Goal: Information Seeking & Learning: Learn about a topic

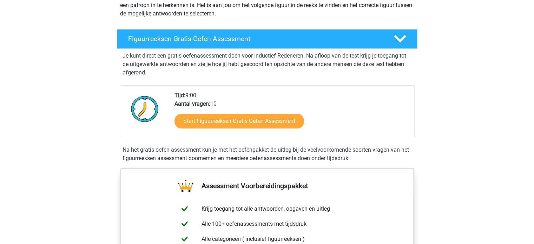
scroll to position [95, 0]
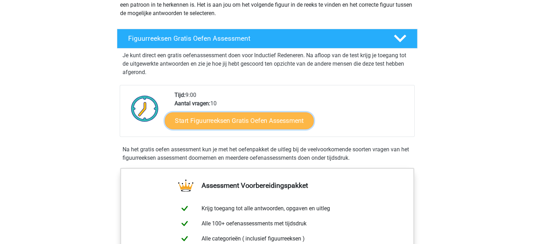
click at [231, 124] on link "Start Figuurreeksen Gratis Oefen Assessment" at bounding box center [239, 120] width 149 height 17
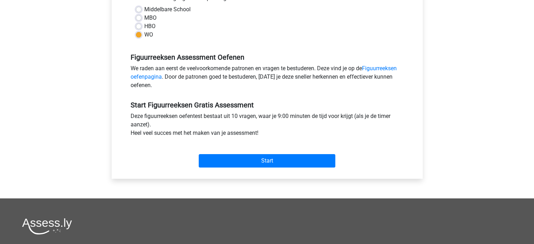
scroll to position [173, 0]
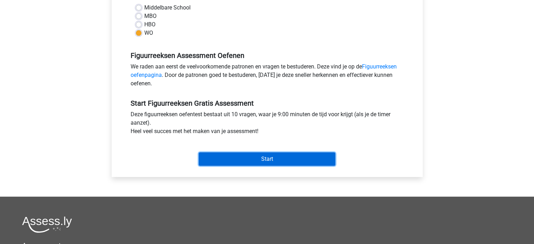
click at [257, 161] on input "Start" at bounding box center [267, 158] width 137 height 13
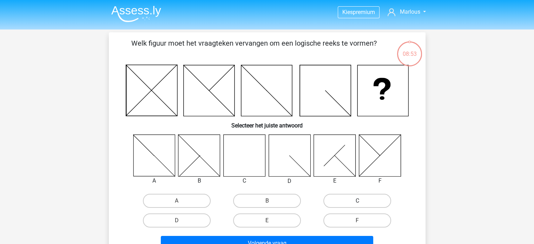
click at [349, 203] on label "C" at bounding box center [357, 201] width 68 height 14
click at [357, 203] on input "C" at bounding box center [359, 203] width 5 height 5
radio input "true"
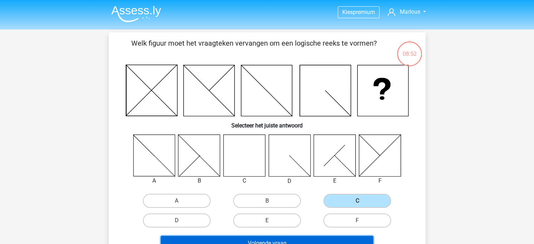
click at [285, 241] on button "Volgende vraag" at bounding box center [267, 243] width 212 height 15
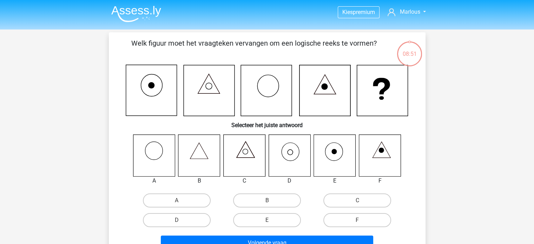
scroll to position [32, 0]
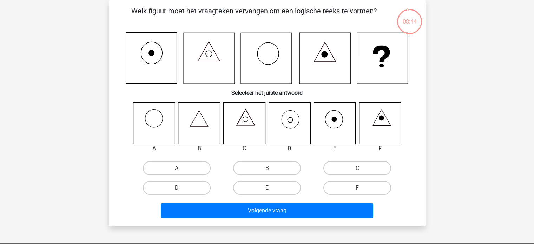
click at [167, 187] on label "D" at bounding box center [177, 188] width 68 height 14
click at [177, 188] on input "D" at bounding box center [179, 190] width 5 height 5
radio input "true"
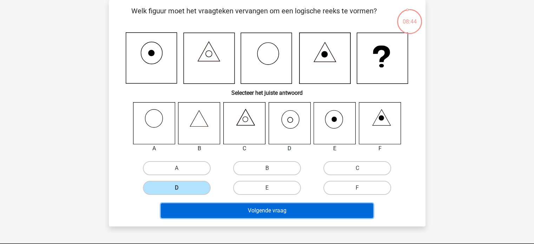
click at [239, 209] on button "Volgende vraag" at bounding box center [267, 210] width 212 height 15
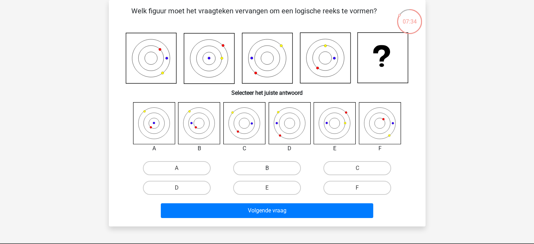
click at [266, 163] on label "B" at bounding box center [267, 168] width 68 height 14
click at [267, 168] on input "B" at bounding box center [269, 170] width 5 height 5
radio input "true"
click at [257, 200] on div "Volgende vraag" at bounding box center [267, 209] width 294 height 23
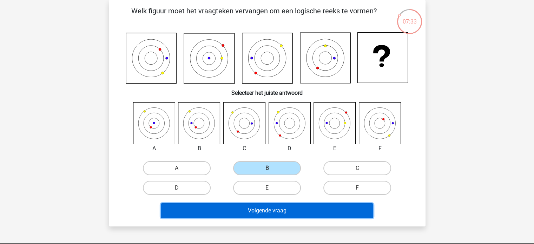
click at [256, 209] on button "Volgende vraag" at bounding box center [267, 210] width 212 height 15
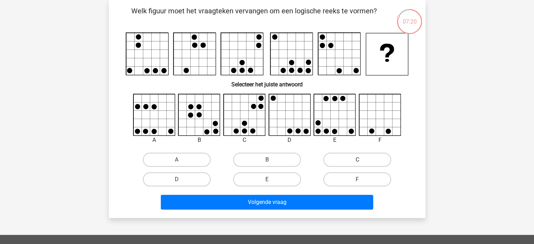
click at [348, 164] on label "C" at bounding box center [357, 160] width 68 height 14
click at [357, 164] on input "C" at bounding box center [359, 162] width 5 height 5
radio input "true"
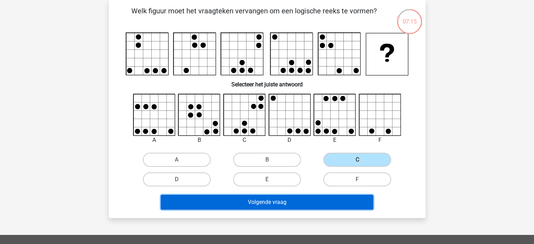
click at [261, 201] on button "Volgende vraag" at bounding box center [267, 202] width 212 height 15
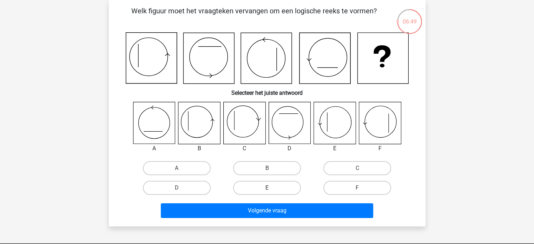
click at [265, 182] on label "E" at bounding box center [267, 188] width 68 height 14
click at [267, 188] on input "E" at bounding box center [269, 190] width 5 height 5
radio input "true"
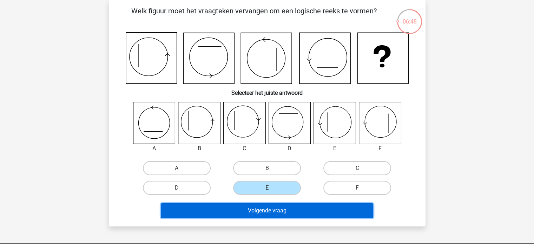
click at [252, 208] on button "Volgende vraag" at bounding box center [267, 210] width 212 height 15
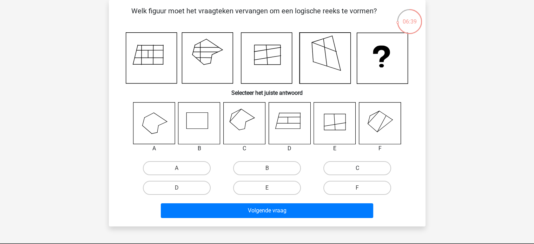
click at [353, 170] on label "C" at bounding box center [357, 168] width 68 height 14
click at [357, 170] on input "C" at bounding box center [359, 170] width 5 height 5
radio input "true"
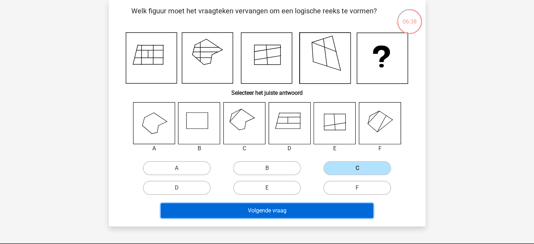
click at [249, 209] on button "Volgende vraag" at bounding box center [267, 210] width 212 height 15
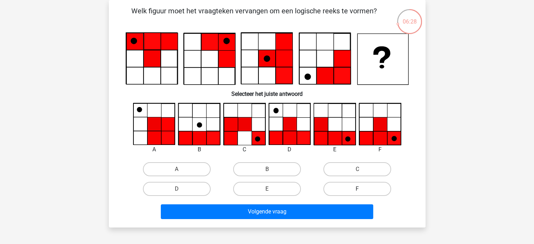
click at [348, 189] on label "F" at bounding box center [357, 189] width 68 height 14
click at [357, 189] on input "F" at bounding box center [359, 191] width 5 height 5
radio input "true"
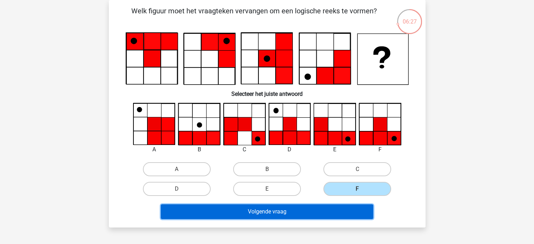
click at [308, 212] on button "Volgende vraag" at bounding box center [267, 211] width 212 height 15
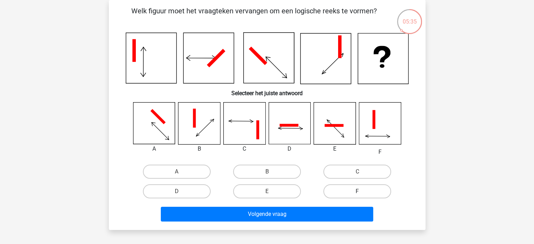
click at [359, 188] on label "F" at bounding box center [357, 191] width 68 height 14
click at [359, 191] on input "F" at bounding box center [359, 193] width 5 height 5
radio input "true"
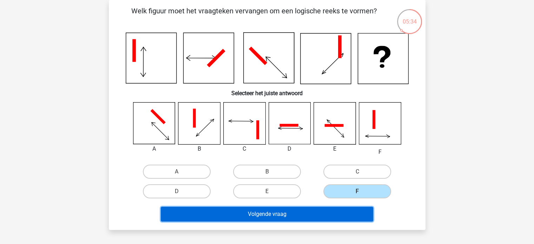
click at [283, 210] on button "Volgende vraag" at bounding box center [267, 214] width 212 height 15
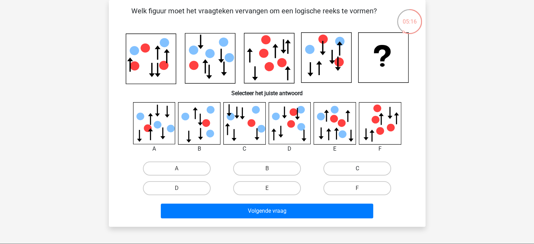
click at [352, 164] on label "C" at bounding box center [357, 168] width 68 height 14
click at [357, 169] on input "C" at bounding box center [359, 171] width 5 height 5
radio input "true"
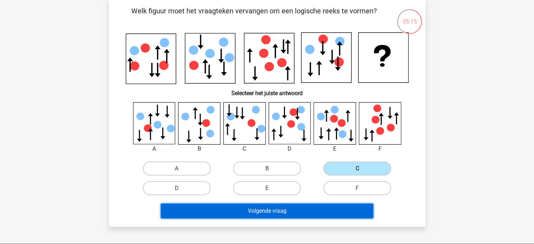
click at [263, 206] on button "Volgende vraag" at bounding box center [267, 211] width 212 height 15
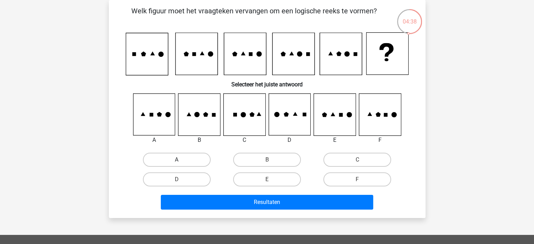
click at [192, 158] on label "A" at bounding box center [177, 160] width 68 height 14
click at [181, 160] on input "A" at bounding box center [179, 162] width 5 height 5
radio input "true"
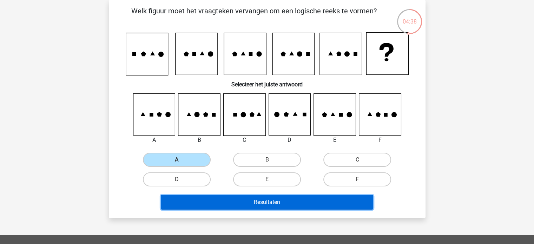
click at [234, 200] on button "Resultaten" at bounding box center [267, 202] width 212 height 15
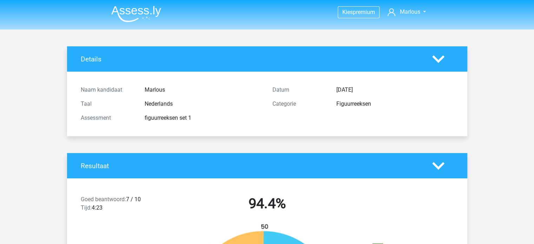
click at [131, 11] on img at bounding box center [136, 14] width 50 height 16
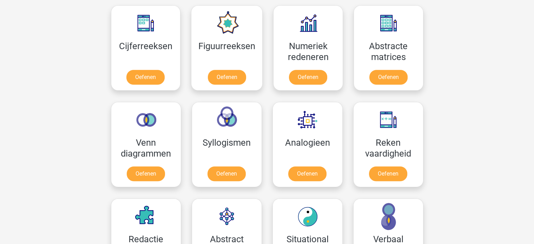
scroll to position [325, 0]
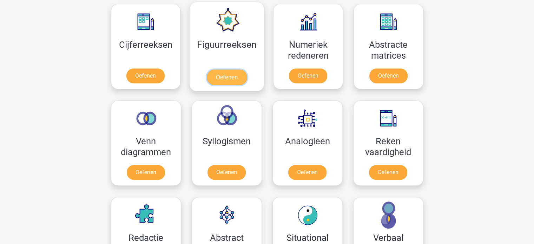
click at [232, 70] on link "Oefenen" at bounding box center [227, 77] width 40 height 15
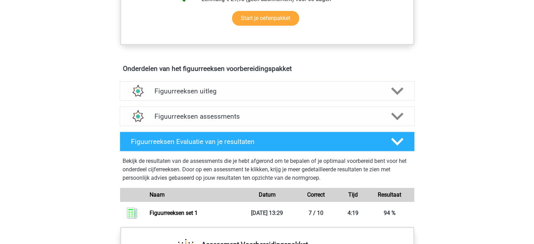
scroll to position [365, 0]
click at [304, 92] on h4 "Figuurreeksen uitleg" at bounding box center [266, 91] width 225 height 8
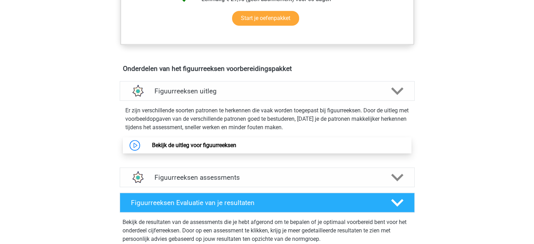
click at [172, 144] on link "Bekijk de uitleg voor figuurreeksen" at bounding box center [194, 145] width 84 height 7
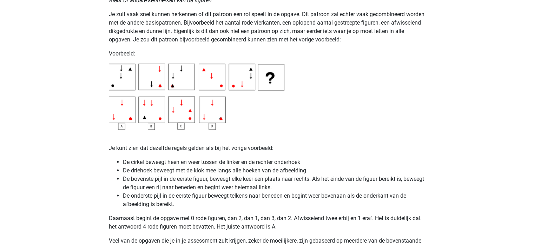
scroll to position [996, 0]
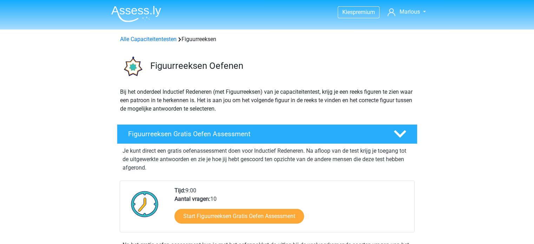
scroll to position [365, 0]
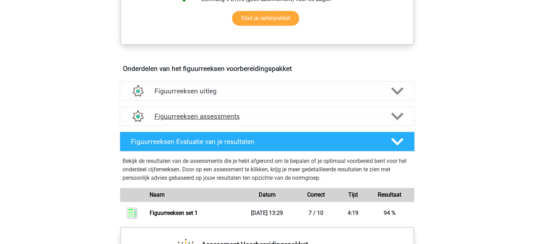
click at [260, 117] on h4 "Figuurreeksen assessments" at bounding box center [266, 116] width 225 height 8
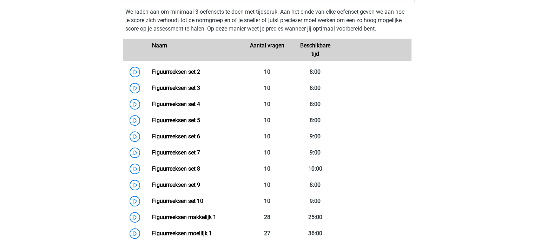
scroll to position [498, 0]
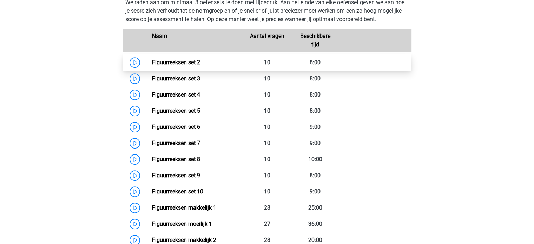
click at [166, 64] on link "Figuurreeksen set 2" at bounding box center [176, 62] width 48 height 7
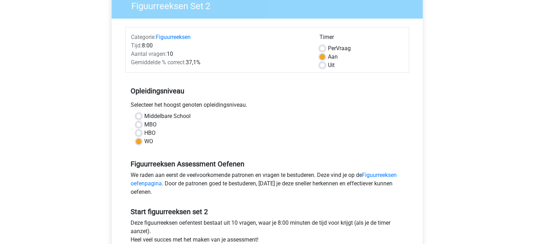
scroll to position [172, 0]
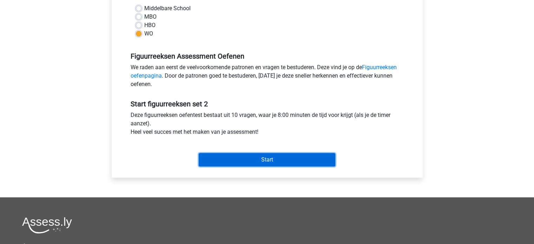
click at [230, 158] on input "Start" at bounding box center [267, 159] width 137 height 13
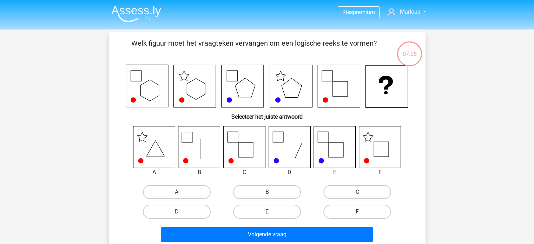
click at [336, 217] on label "F" at bounding box center [357, 212] width 68 height 14
click at [357, 216] on input "F" at bounding box center [359, 214] width 5 height 5
radio input "true"
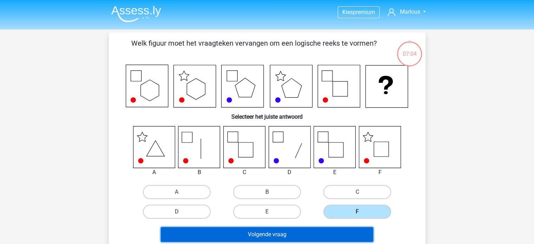
click at [291, 229] on button "Volgende vraag" at bounding box center [267, 234] width 212 height 15
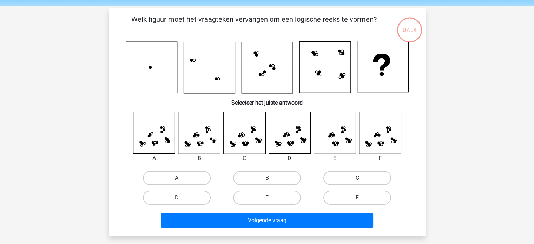
scroll to position [32, 0]
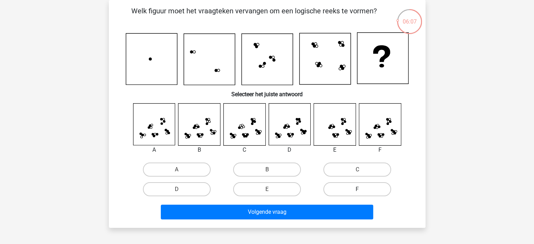
click at [350, 186] on label "F" at bounding box center [357, 189] width 68 height 14
click at [357, 189] on input "F" at bounding box center [359, 191] width 5 height 5
radio input "true"
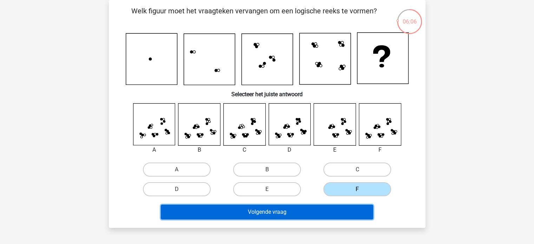
click at [250, 214] on button "Volgende vraag" at bounding box center [267, 212] width 212 height 15
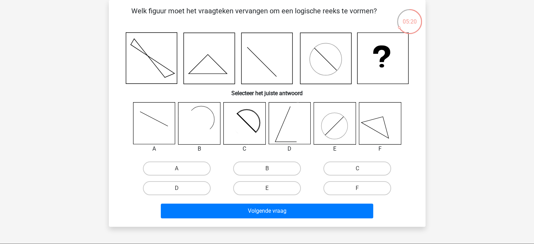
scroll to position [22, 0]
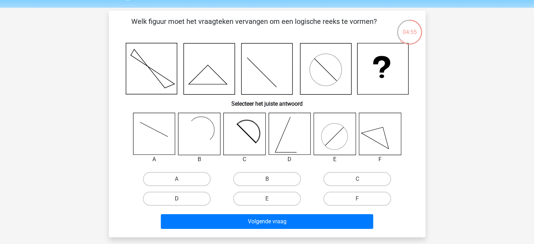
click at [201, 192] on label "D" at bounding box center [177, 199] width 68 height 14
click at [181, 199] on input "D" at bounding box center [179, 201] width 5 height 5
radio input "true"
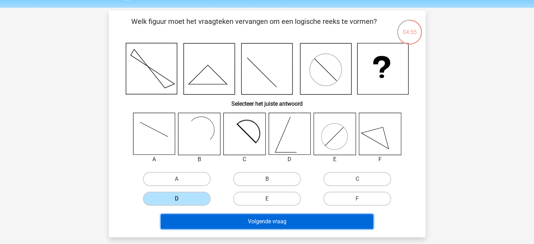
click at [244, 215] on button "Volgende vraag" at bounding box center [267, 221] width 212 height 15
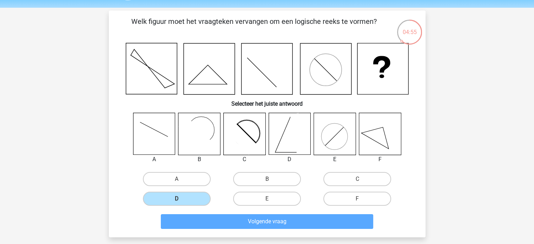
scroll to position [32, 0]
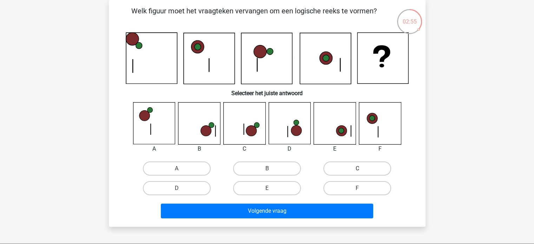
click at [366, 167] on label "C" at bounding box center [357, 168] width 68 height 14
click at [362, 169] on input "C" at bounding box center [359, 171] width 5 height 5
radio input "true"
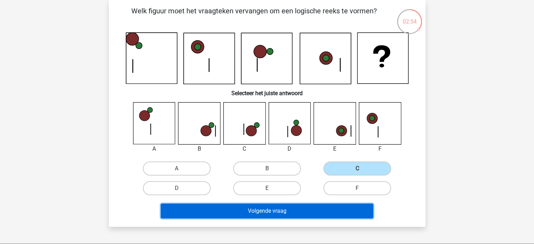
click at [271, 204] on button "Volgende vraag" at bounding box center [267, 211] width 212 height 15
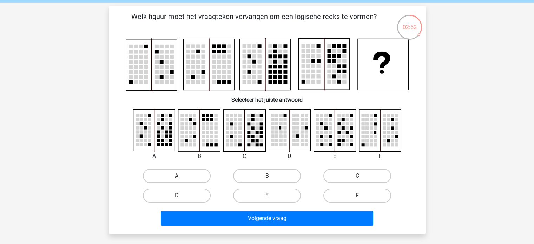
scroll to position [27, 0]
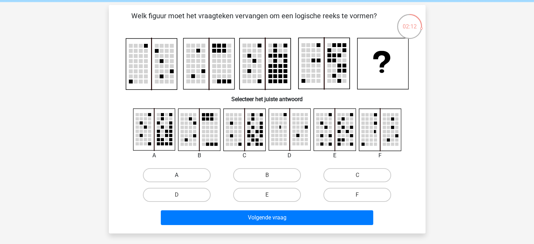
click at [185, 169] on label "A" at bounding box center [177, 175] width 68 height 14
click at [181, 175] on input "A" at bounding box center [179, 177] width 5 height 5
radio input "true"
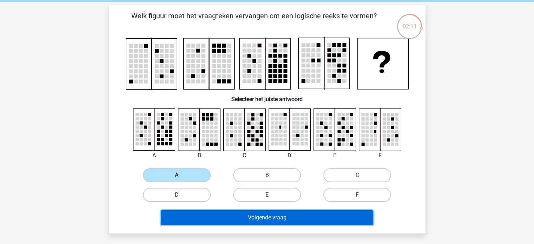
click at [240, 214] on button "Volgende vraag" at bounding box center [267, 217] width 212 height 15
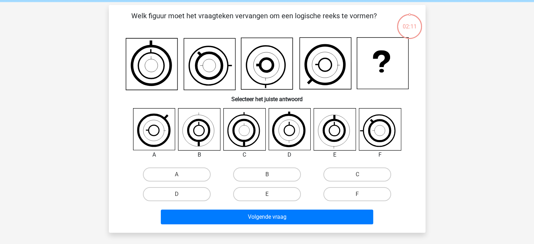
scroll to position [32, 0]
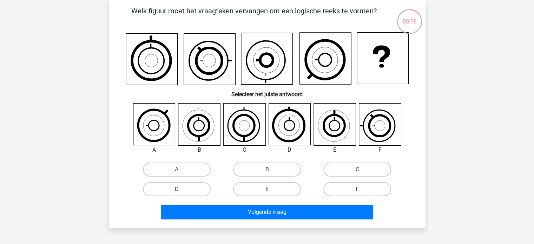
click at [258, 174] on label "B" at bounding box center [267, 170] width 68 height 14
click at [267, 174] on input "B" at bounding box center [269, 172] width 5 height 5
radio input "true"
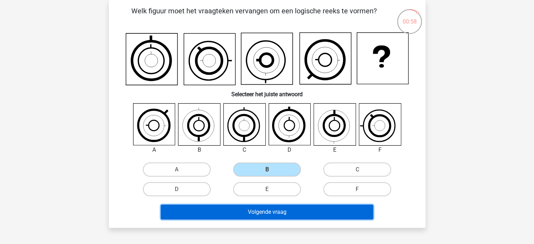
click at [229, 217] on button "Volgende vraag" at bounding box center [267, 212] width 212 height 15
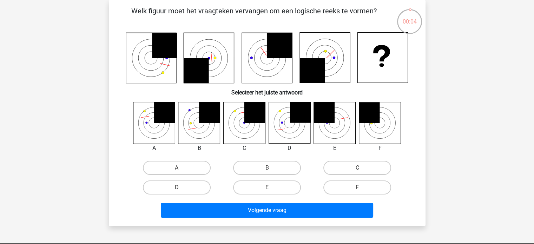
click at [172, 159] on div "A" at bounding box center [177, 168] width 90 height 20
click at [177, 168] on input "A" at bounding box center [179, 170] width 5 height 5
radio input "true"
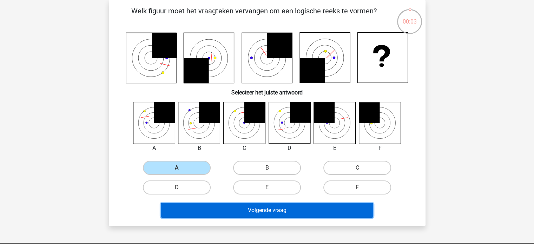
click at [267, 210] on button "Volgende vraag" at bounding box center [267, 210] width 212 height 15
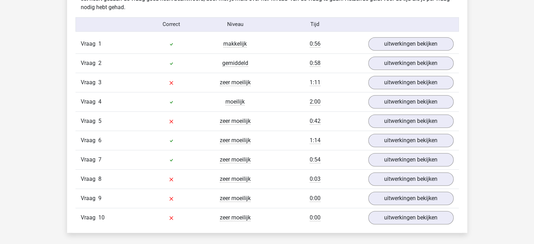
scroll to position [573, 0]
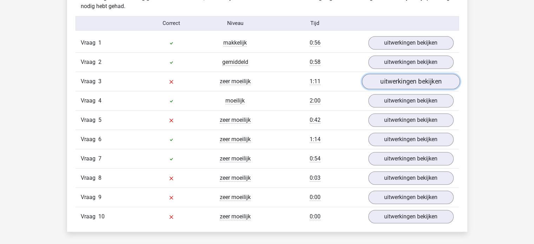
click at [392, 83] on link "uitwerkingen bekijken" at bounding box center [411, 81] width 98 height 15
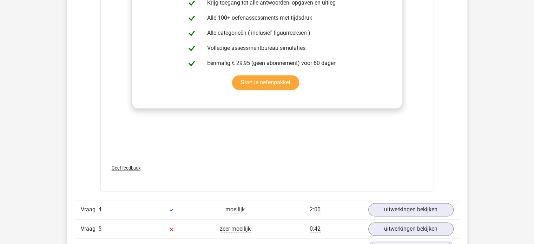
scroll to position [1170, 0]
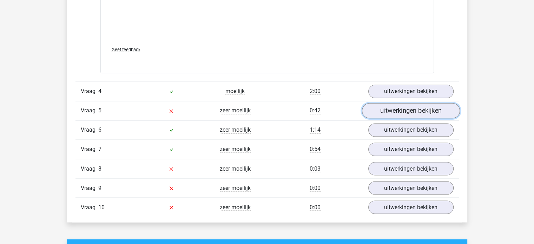
click at [411, 105] on link "uitwerkingen bekijken" at bounding box center [411, 110] width 98 height 15
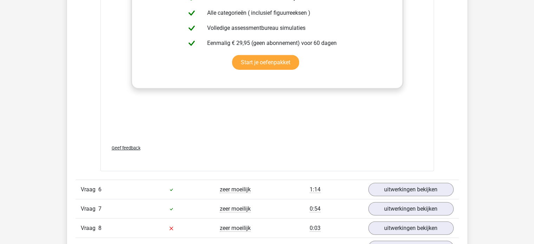
scroll to position [1841, 0]
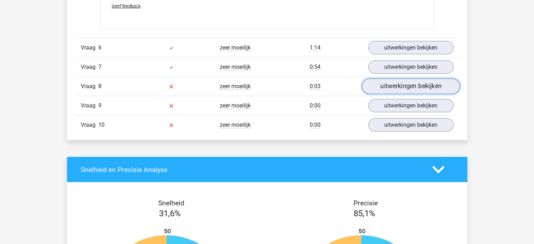
click at [395, 87] on link "uitwerkingen bekijken" at bounding box center [411, 86] width 98 height 15
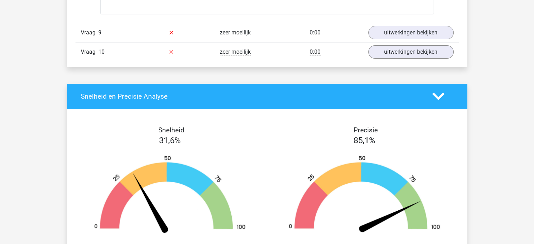
scroll to position [2494, 0]
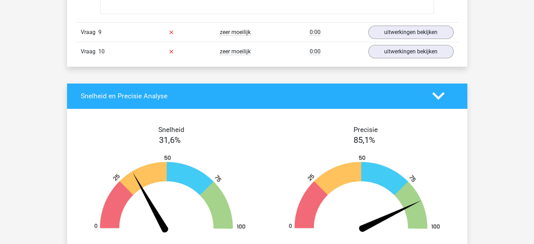
click at [189, 32] on div at bounding box center [171, 32] width 64 height 8
click at [408, 29] on link "uitwerkingen bekijken" at bounding box center [411, 32] width 98 height 15
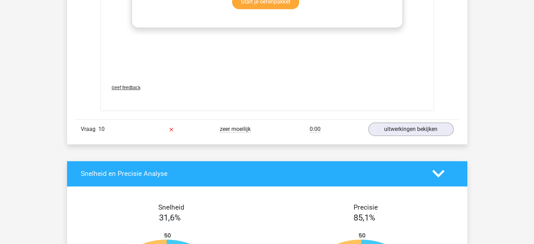
scroll to position [3004, 0]
click at [393, 127] on link "uitwerkingen bekijken" at bounding box center [411, 128] width 98 height 15
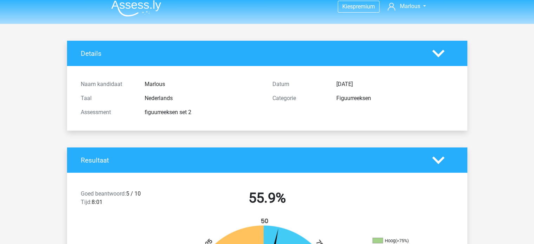
scroll to position [0, 0]
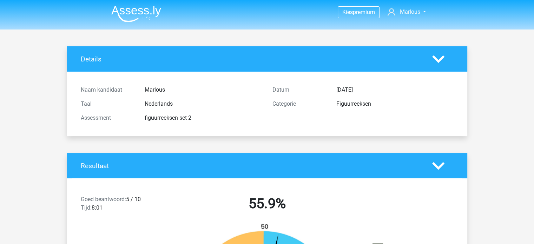
click at [138, 9] on img at bounding box center [136, 14] width 50 height 16
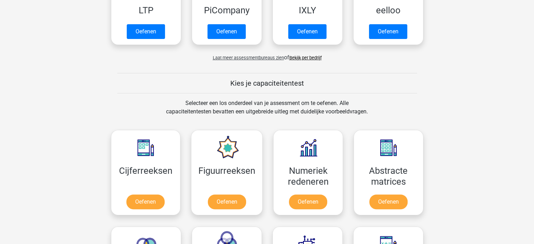
scroll to position [242, 0]
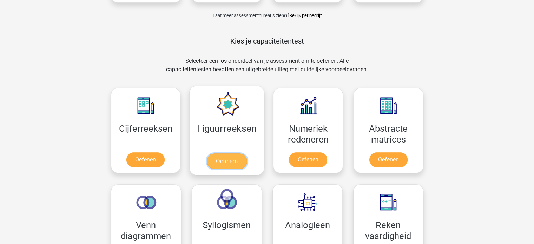
click at [226, 159] on link "Oefenen" at bounding box center [227, 160] width 40 height 15
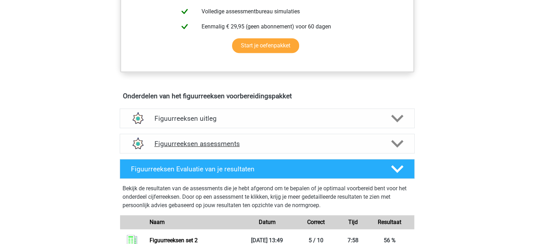
click at [291, 143] on h4 "Figuurreeksen assessments" at bounding box center [266, 144] width 225 height 8
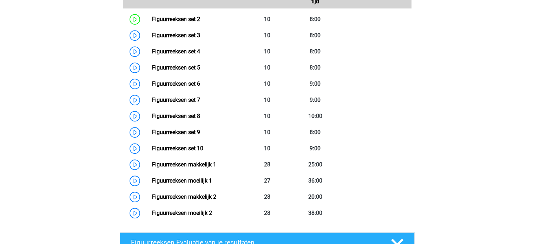
scroll to position [557, 0]
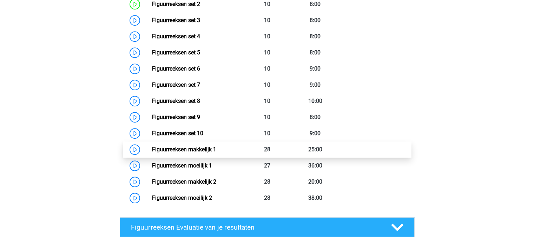
click at [216, 148] on link "Figuurreeksen makkelijk 1" at bounding box center [184, 149] width 64 height 7
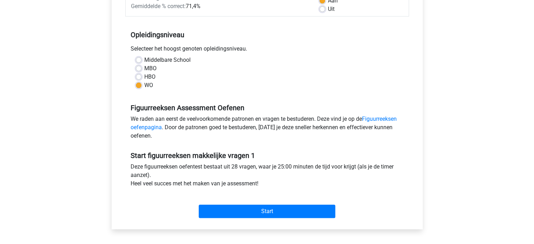
scroll to position [126, 0]
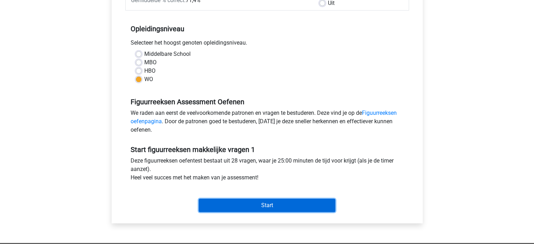
click at [254, 208] on input "Start" at bounding box center [267, 205] width 137 height 13
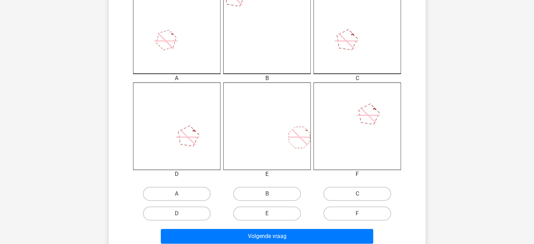
scroll to position [213, 0]
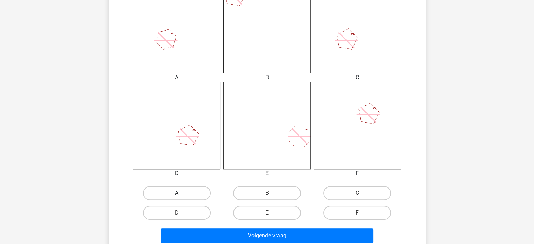
click at [176, 190] on label "A" at bounding box center [177, 193] width 68 height 14
click at [177, 193] on input "A" at bounding box center [179, 195] width 5 height 5
radio input "true"
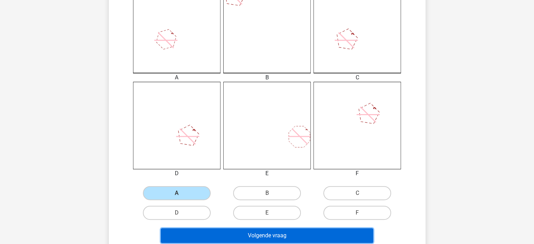
click at [240, 233] on button "Volgende vraag" at bounding box center [267, 235] width 212 height 15
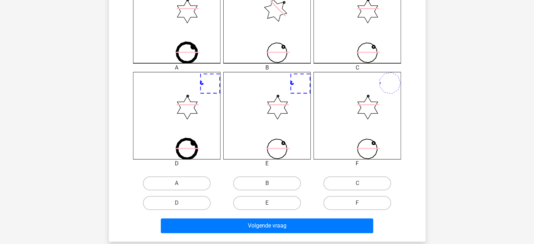
scroll to position [233, 0]
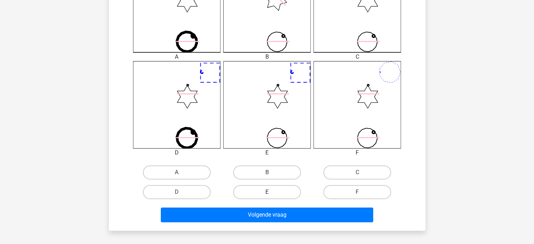
click at [273, 190] on label "E" at bounding box center [267, 192] width 68 height 14
click at [271, 192] on input "E" at bounding box center [269, 194] width 5 height 5
radio input "true"
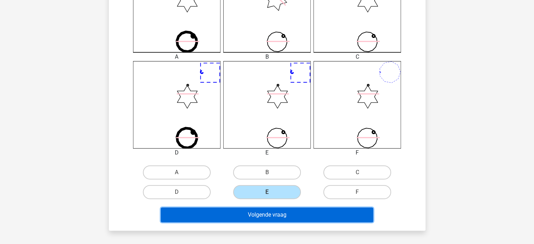
click at [254, 215] on button "Volgende vraag" at bounding box center [267, 214] width 212 height 15
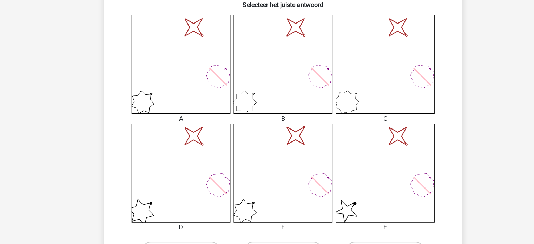
scroll to position [211, 0]
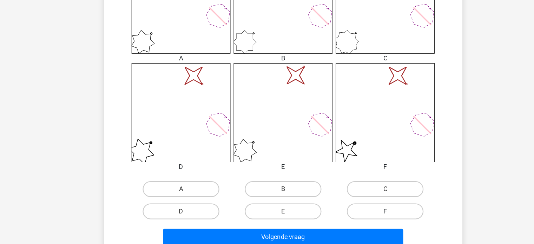
click at [332, 219] on label "F" at bounding box center [357, 215] width 68 height 14
click at [357, 219] on input "F" at bounding box center [359, 217] width 5 height 5
radio input "true"
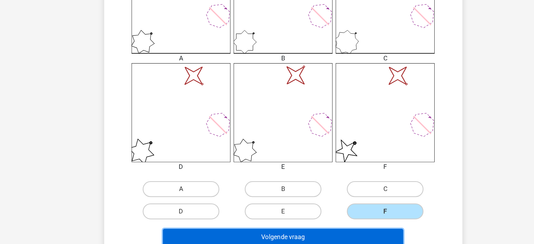
click at [282, 234] on button "Volgende vraag" at bounding box center [267, 237] width 212 height 15
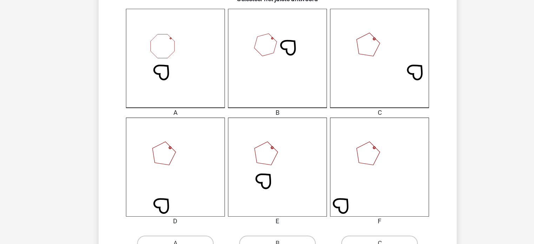
scroll to position [208, 0]
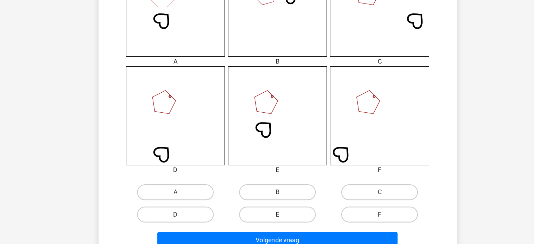
click at [242, 220] on label "E" at bounding box center [267, 218] width 68 height 14
click at [267, 220] on input "E" at bounding box center [269, 220] width 5 height 5
radio input "true"
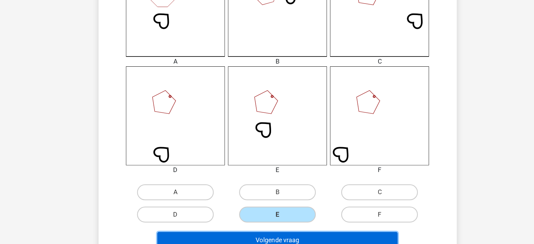
click at [240, 238] on button "Volgende vraag" at bounding box center [267, 240] width 212 height 15
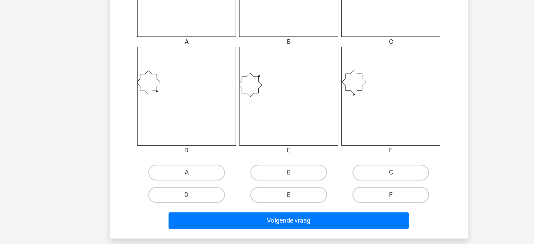
scroll to position [225, 0]
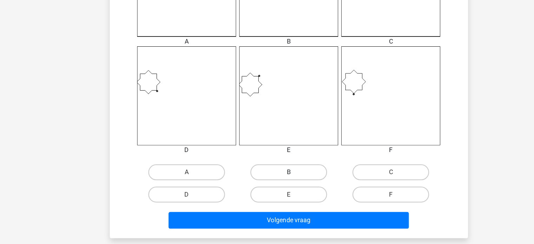
click at [245, 178] on label "B" at bounding box center [267, 180] width 68 height 14
click at [267, 180] on input "B" at bounding box center [269, 182] width 5 height 5
radio input "true"
click at [229, 214] on div "Volgende vraag" at bounding box center [267, 221] width 294 height 23
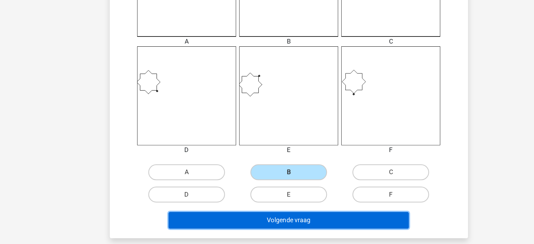
click at [229, 218] on button "Volgende vraag" at bounding box center [267, 223] width 212 height 15
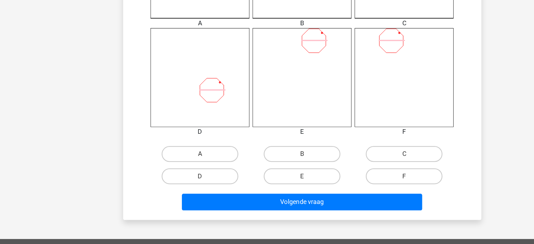
scroll to position [260, 0]
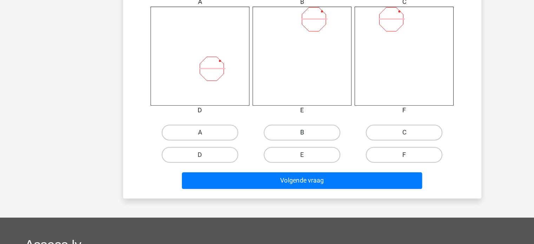
click at [276, 146] on label "B" at bounding box center [267, 145] width 68 height 14
click at [271, 146] on input "B" at bounding box center [269, 147] width 5 height 5
radio input "true"
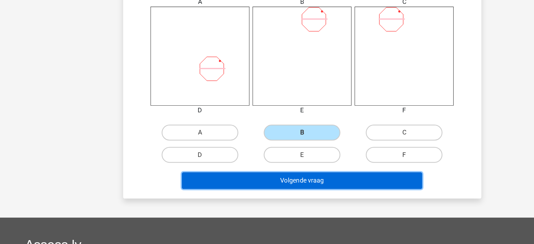
click at [239, 182] on button "Volgende vraag" at bounding box center [267, 187] width 212 height 15
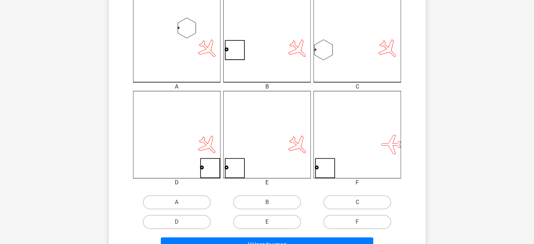
scroll to position [205, 0]
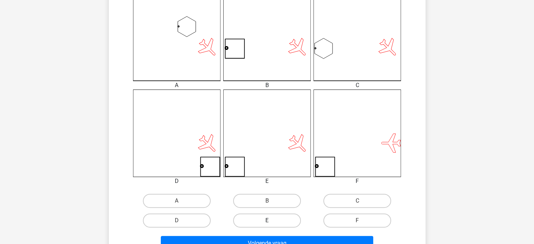
click at [272, 218] on label "E" at bounding box center [267, 220] width 68 height 14
click at [271, 220] on input "E" at bounding box center [269, 222] width 5 height 5
radio input "true"
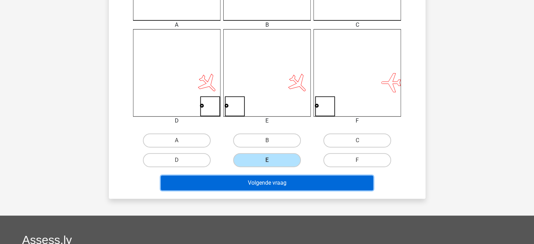
click at [266, 178] on button "Volgende vraag" at bounding box center [267, 183] width 212 height 15
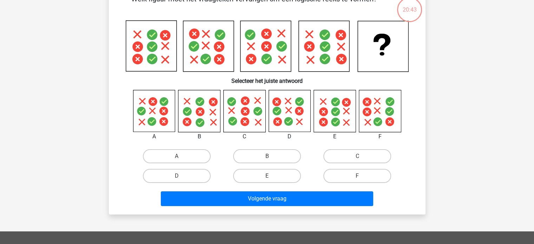
scroll to position [32, 0]
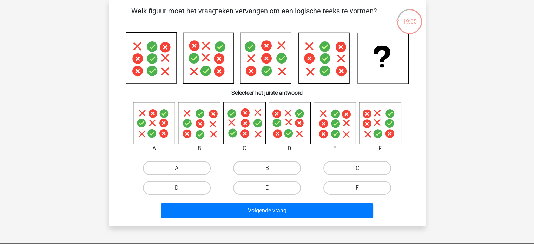
click at [177, 188] on input "D" at bounding box center [179, 190] width 5 height 5
radio input "true"
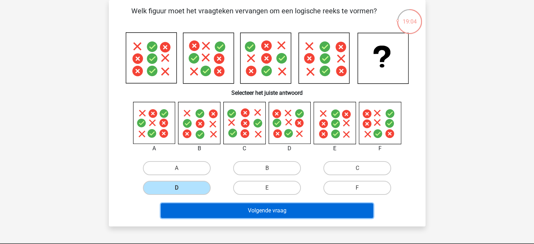
click at [245, 214] on button "Volgende vraag" at bounding box center [267, 210] width 212 height 15
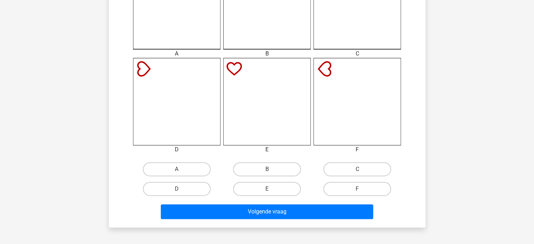
scroll to position [242, 0]
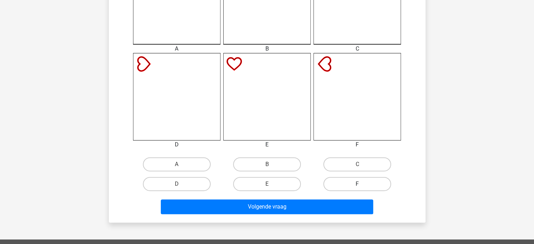
click at [347, 184] on label "F" at bounding box center [357, 184] width 68 height 14
click at [357, 184] on input "F" at bounding box center [359, 186] width 5 height 5
radio input "true"
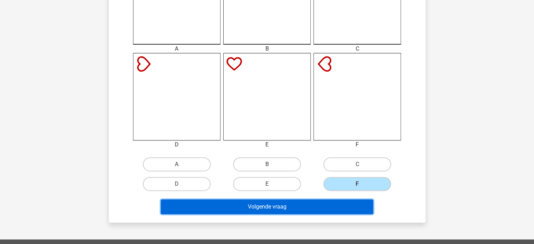
click at [299, 209] on button "Volgende vraag" at bounding box center [267, 206] width 212 height 15
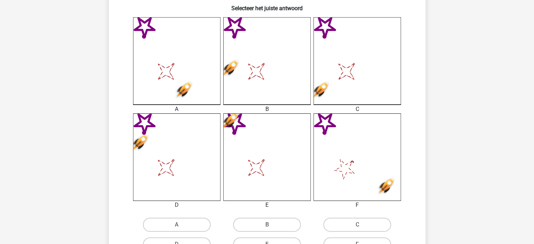
scroll to position [192, 0]
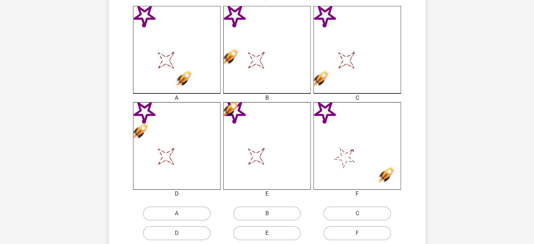
click at [272, 228] on label "E" at bounding box center [267, 233] width 68 height 14
click at [271, 233] on input "E" at bounding box center [269, 235] width 5 height 5
radio input "true"
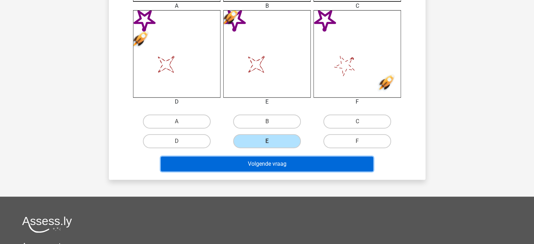
click at [275, 164] on button "Volgende vraag" at bounding box center [267, 164] width 212 height 15
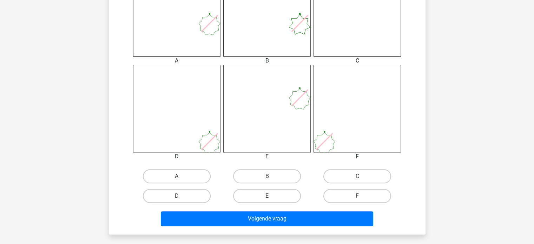
scroll to position [230, 0]
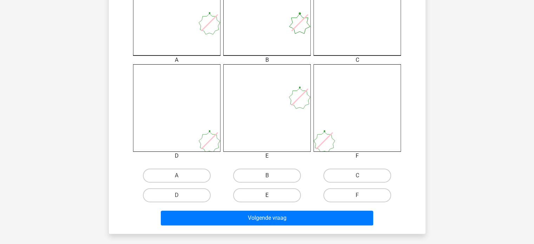
click at [260, 195] on label "E" at bounding box center [267, 195] width 68 height 14
click at [267, 195] on input "E" at bounding box center [269, 197] width 5 height 5
radio input "true"
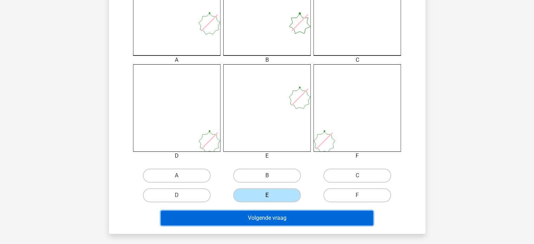
click at [267, 221] on button "Volgende vraag" at bounding box center [267, 218] width 212 height 15
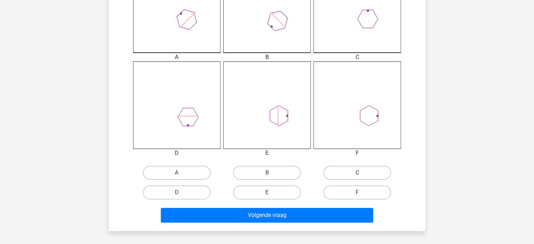
scroll to position [233, 0]
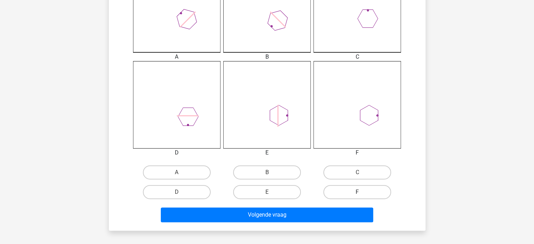
click at [362, 191] on label "F" at bounding box center [357, 192] width 68 height 14
click at [362, 192] on input "F" at bounding box center [359, 194] width 5 height 5
radio input "true"
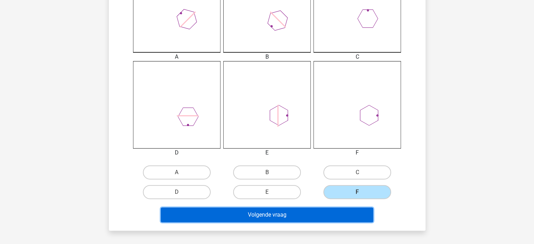
click at [305, 216] on button "Volgende vraag" at bounding box center [267, 214] width 212 height 15
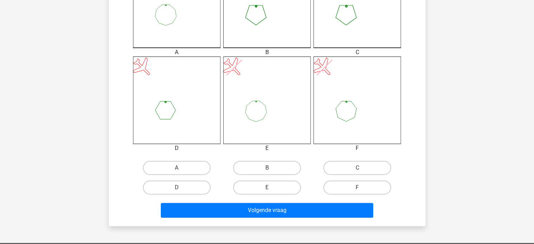
scroll to position [238, 0]
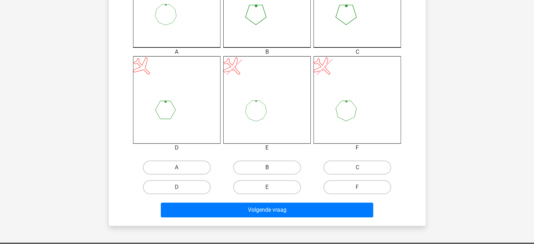
click at [250, 172] on label "B" at bounding box center [267, 167] width 68 height 14
click at [267, 172] on input "B" at bounding box center [269, 169] width 5 height 5
radio input "true"
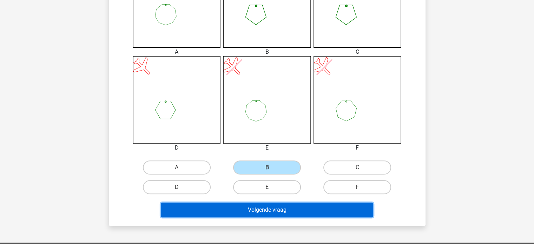
click at [223, 215] on button "Volgende vraag" at bounding box center [267, 210] width 212 height 15
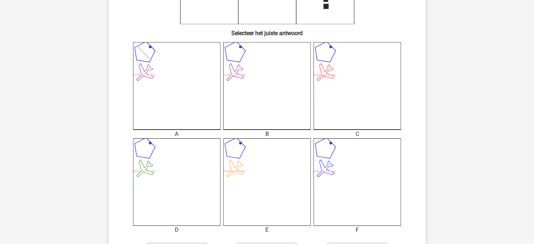
scroll to position [251, 0]
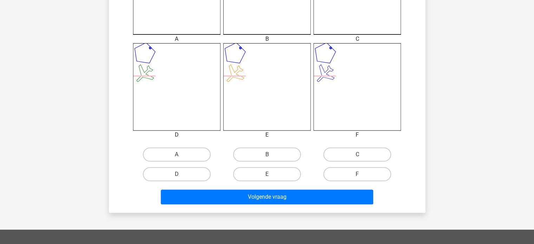
click at [276, 146] on div "B" at bounding box center [267, 155] width 90 height 20
click at [272, 154] on label "B" at bounding box center [267, 154] width 68 height 14
click at [271, 154] on input "B" at bounding box center [269, 156] width 5 height 5
radio input "true"
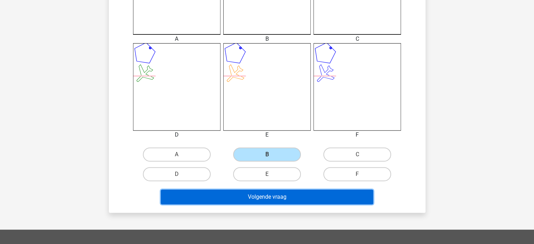
click at [249, 198] on button "Volgende vraag" at bounding box center [267, 197] width 212 height 15
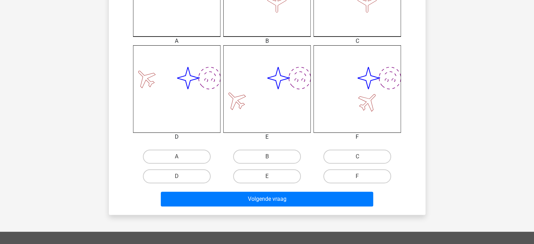
scroll to position [250, 0]
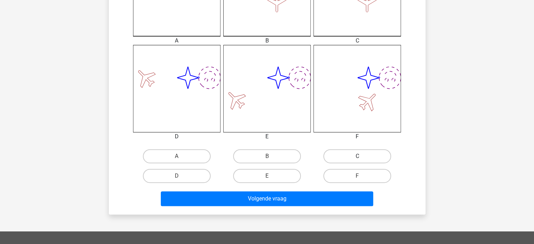
click at [346, 161] on label "C" at bounding box center [357, 156] width 68 height 14
click at [357, 161] on input "C" at bounding box center [359, 158] width 5 height 5
radio input "true"
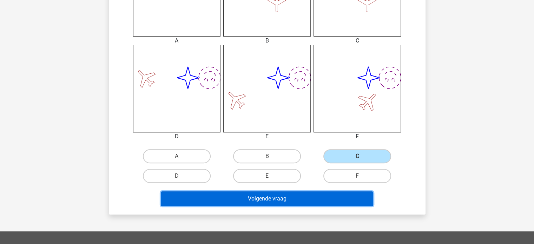
click at [279, 200] on button "Volgende vraag" at bounding box center [267, 198] width 212 height 15
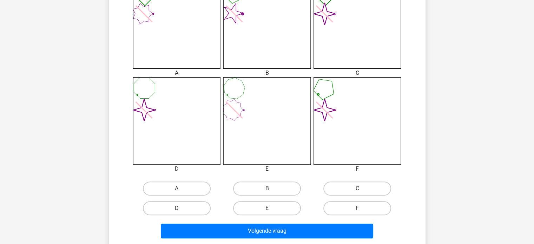
scroll to position [227, 0]
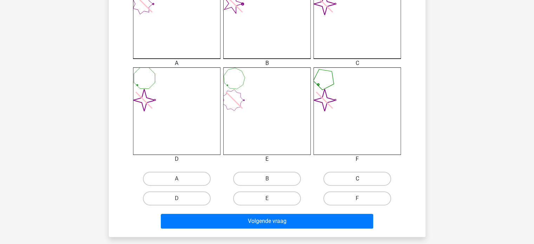
click at [340, 184] on label "C" at bounding box center [357, 179] width 68 height 14
click at [357, 183] on input "C" at bounding box center [359, 181] width 5 height 5
radio input "true"
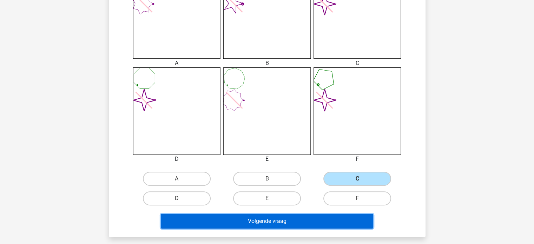
click at [286, 218] on button "Volgende vraag" at bounding box center [267, 221] width 212 height 15
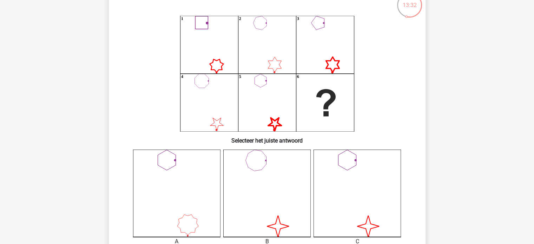
scroll to position [43, 0]
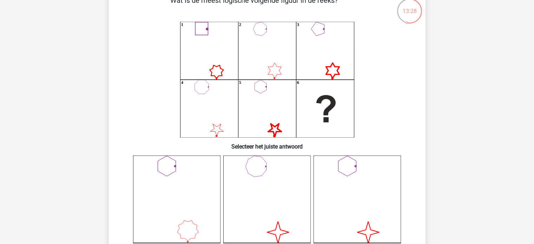
drag, startPoint x: 154, startPoint y: 117, endPoint x: 149, endPoint y: 124, distance: 8.8
click at [149, 124] on icon "1 2 3 4 5 6" at bounding box center [267, 80] width 283 height 116
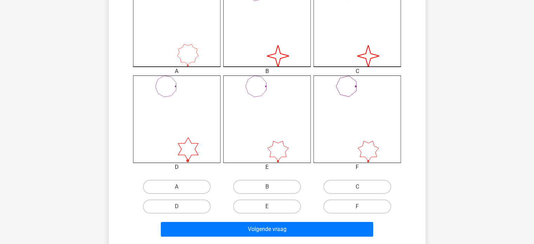
scroll to position [220, 0]
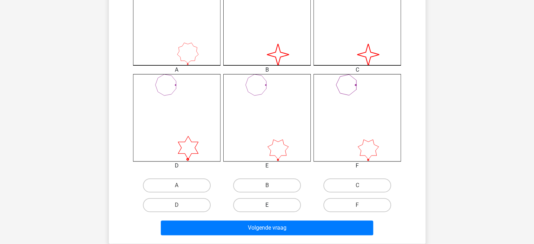
click at [285, 203] on label "E" at bounding box center [267, 205] width 68 height 14
click at [271, 205] on input "E" at bounding box center [269, 207] width 5 height 5
radio input "true"
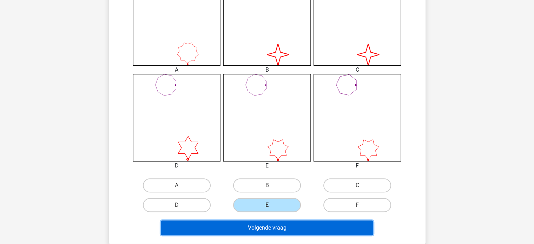
click at [273, 227] on button "Volgende vraag" at bounding box center [267, 227] width 212 height 15
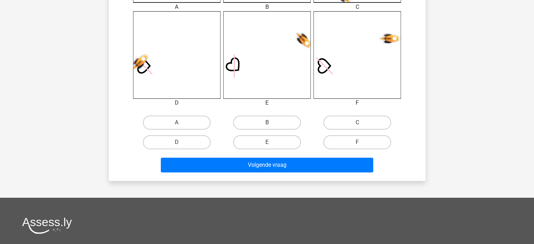
scroll to position [286, 0]
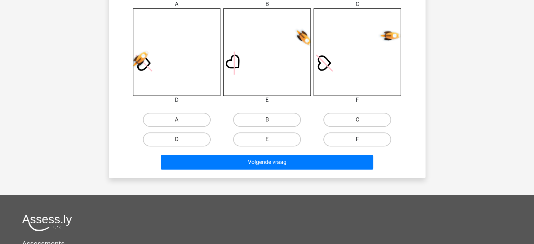
click at [375, 140] on label "F" at bounding box center [357, 139] width 68 height 14
click at [362, 140] on input "F" at bounding box center [359, 141] width 5 height 5
radio input "true"
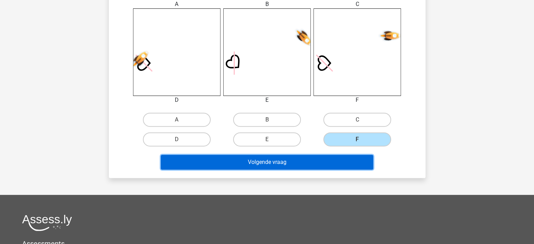
click at [266, 166] on button "Volgende vraag" at bounding box center [267, 162] width 212 height 15
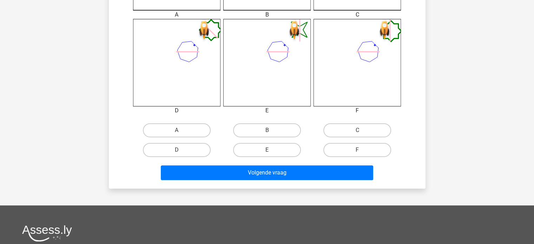
scroll to position [280, 0]
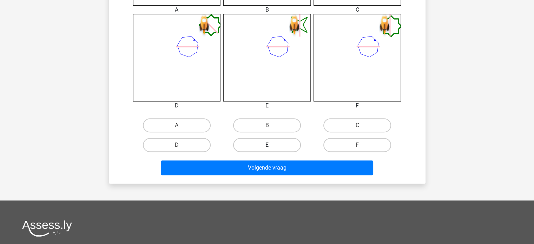
click at [263, 144] on label "E" at bounding box center [267, 145] width 68 height 14
click at [267, 145] on input "E" at bounding box center [269, 147] width 5 height 5
radio input "true"
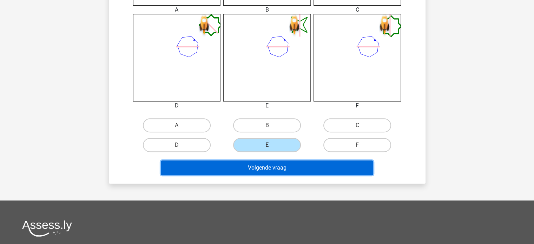
click at [258, 169] on button "Volgende vraag" at bounding box center [267, 167] width 212 height 15
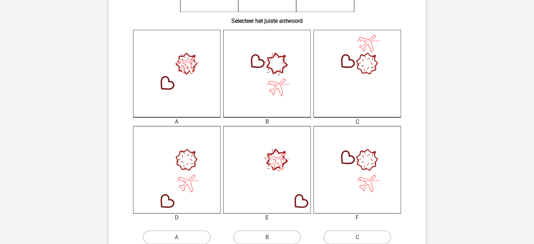
scroll to position [205, 0]
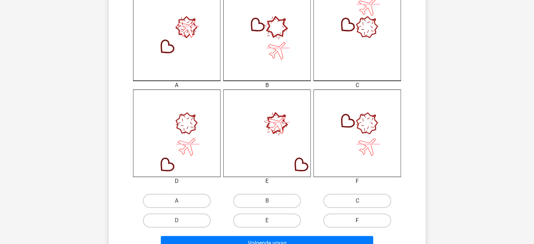
click at [353, 222] on label "F" at bounding box center [357, 220] width 68 height 14
click at [357, 222] on input "F" at bounding box center [359, 222] width 5 height 5
radio input "true"
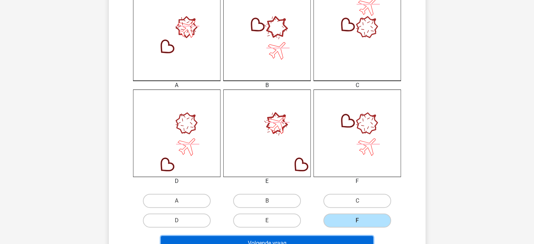
click at [330, 238] on button "Volgende vraag" at bounding box center [267, 243] width 212 height 15
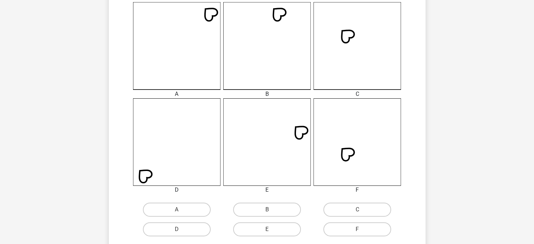
scroll to position [202, 0]
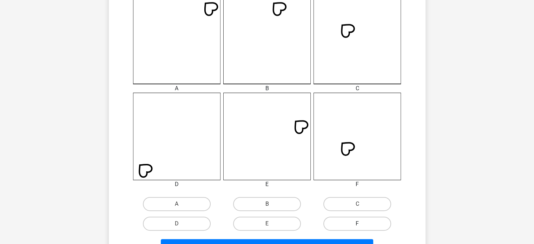
click at [351, 218] on label "F" at bounding box center [357, 224] width 68 height 14
click at [357, 224] on input "F" at bounding box center [359, 226] width 5 height 5
radio input "true"
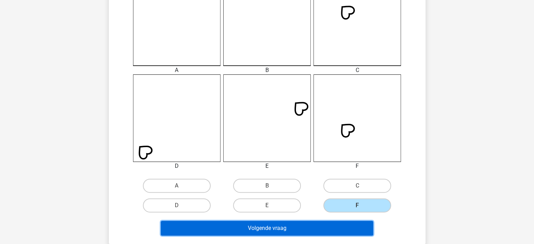
click at [311, 229] on button "Volgende vraag" at bounding box center [267, 228] width 212 height 15
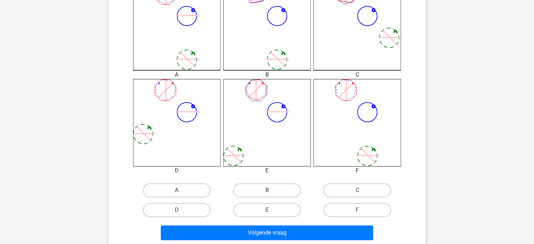
scroll to position [220, 0]
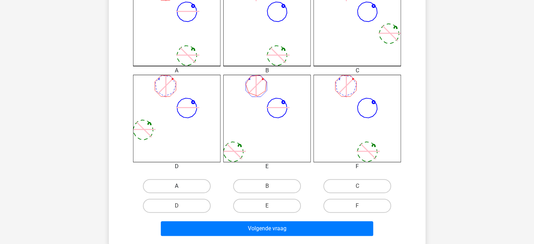
click at [177, 183] on label "A" at bounding box center [177, 186] width 68 height 14
click at [177, 186] on input "A" at bounding box center [179, 188] width 5 height 5
radio input "true"
click at [270, 236] on div "Volgende vraag" at bounding box center [267, 230] width 271 height 18
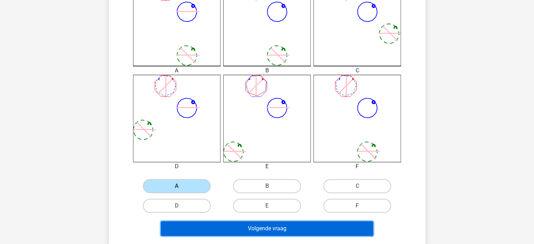
click at [264, 225] on button "Volgende vraag" at bounding box center [267, 228] width 212 height 15
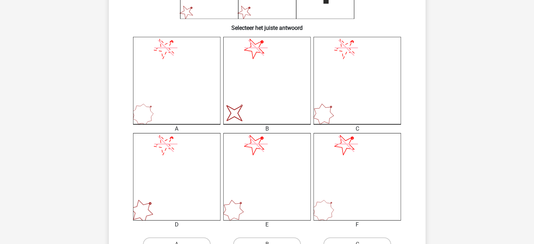
scroll to position [226, 0]
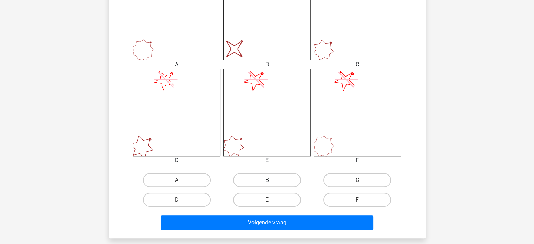
click at [251, 181] on label "B" at bounding box center [267, 180] width 68 height 14
click at [267, 181] on input "B" at bounding box center [269, 182] width 5 height 5
radio input "true"
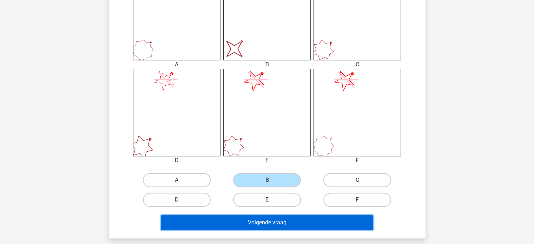
click at [244, 220] on button "Volgende vraag" at bounding box center [267, 222] width 212 height 15
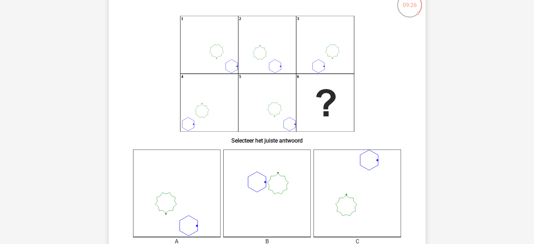
scroll to position [38, 0]
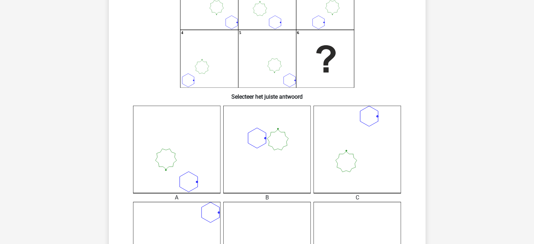
click at [224, 84] on icon "1 2 3 4 5 6" at bounding box center [267, 30] width 283 height 116
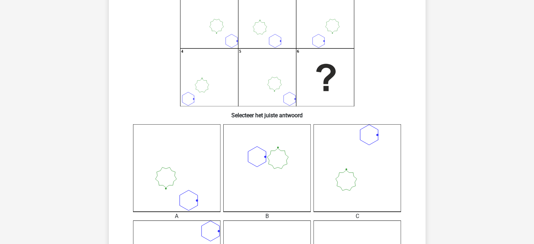
scroll to position [252, 0]
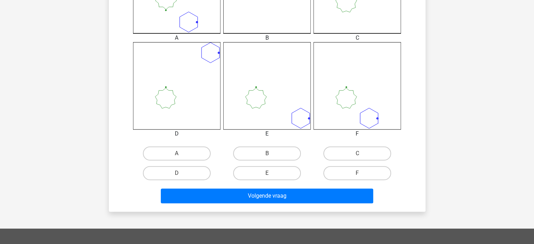
click at [357, 174] on input "F" at bounding box center [359, 175] width 5 height 5
radio input "true"
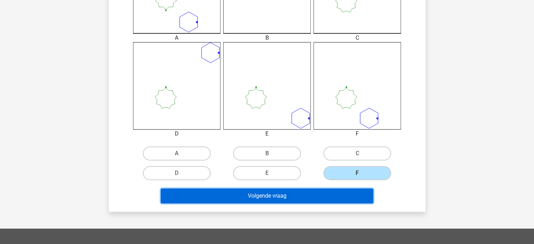
click at [300, 194] on button "Volgende vraag" at bounding box center [267, 196] width 212 height 15
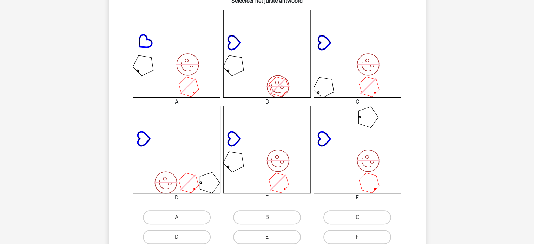
scroll to position [188, 0]
click at [282, 235] on label "E" at bounding box center [267, 237] width 68 height 14
click at [271, 237] on input "E" at bounding box center [269, 239] width 5 height 5
radio input "true"
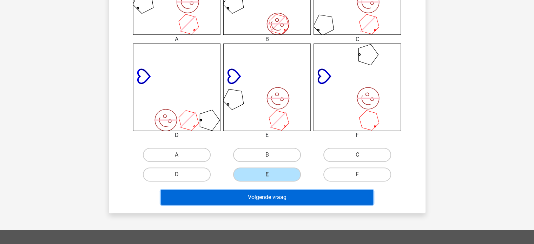
click at [285, 198] on button "Volgende vraag" at bounding box center [267, 197] width 212 height 15
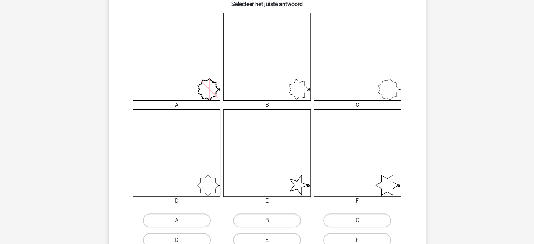
scroll to position [196, 0]
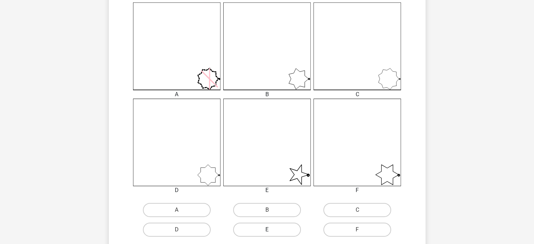
click at [274, 227] on label "E" at bounding box center [267, 230] width 68 height 14
click at [271, 230] on input "E" at bounding box center [269, 232] width 5 height 5
radio input "true"
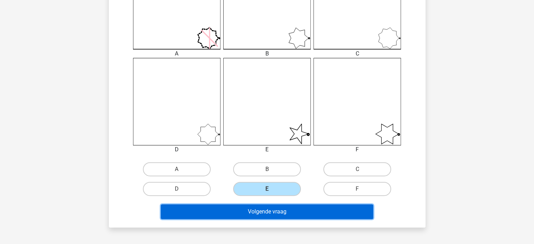
click at [291, 214] on button "Volgende vraag" at bounding box center [267, 211] width 212 height 15
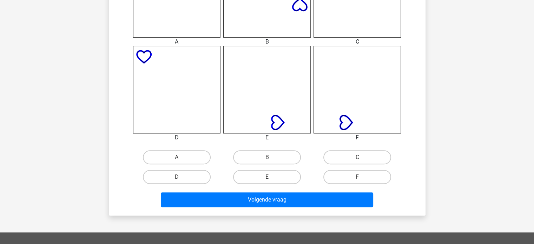
scroll to position [248, 0]
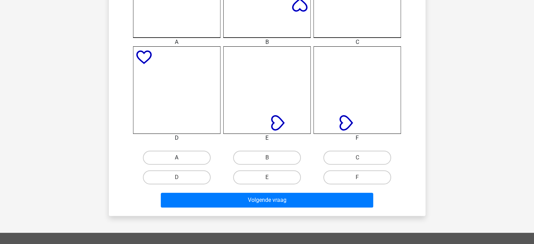
click at [174, 160] on label "A" at bounding box center [177, 158] width 68 height 14
click at [177, 160] on input "A" at bounding box center [179, 160] width 5 height 5
radio input "true"
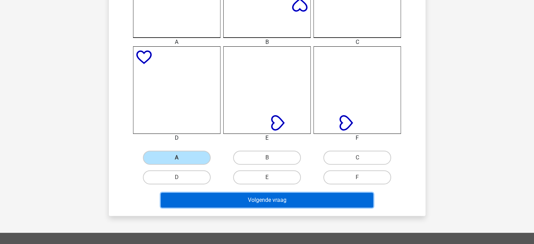
click at [233, 198] on button "Volgende vraag" at bounding box center [267, 200] width 212 height 15
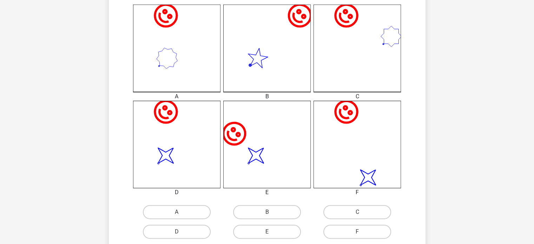
scroll to position [194, 0]
click at [177, 230] on label "D" at bounding box center [177, 231] width 68 height 14
click at [177, 231] on input "D" at bounding box center [179, 233] width 5 height 5
radio input "true"
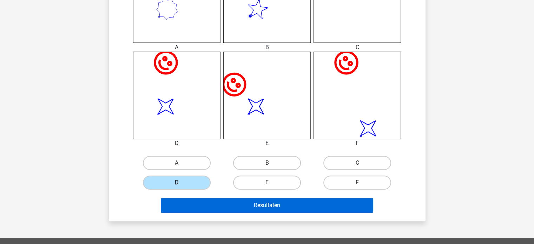
scroll to position [245, 0]
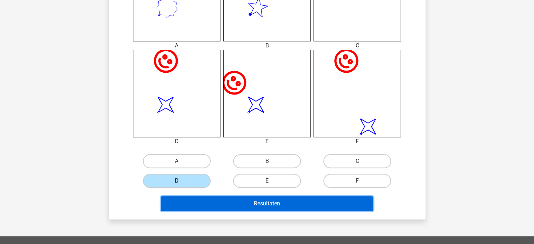
click at [244, 199] on button "Resultaten" at bounding box center [267, 203] width 212 height 15
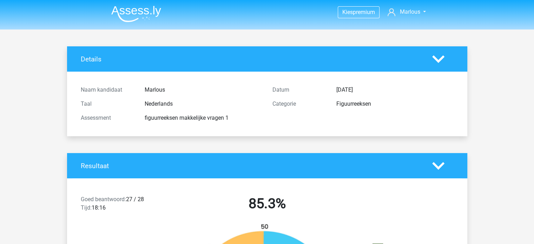
click at [90, 177] on div "Resultaat" at bounding box center [267, 165] width 400 height 25
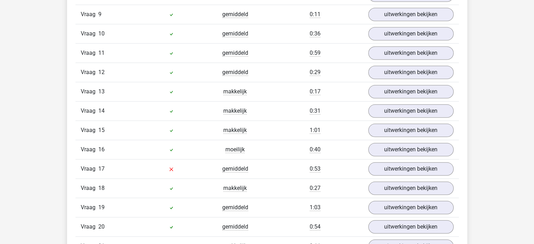
scroll to position [761, 0]
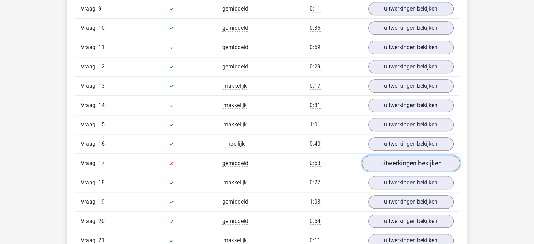
click at [396, 157] on link "uitwerkingen bekijken" at bounding box center [411, 163] width 98 height 15
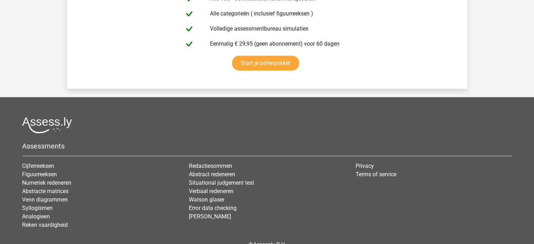
scroll to position [2113, 0]
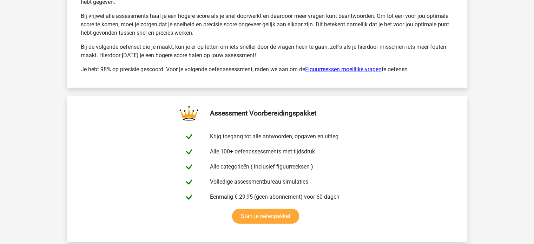
click at [353, 66] on link "Figuurreeksen moeilijke vragen" at bounding box center [343, 69] width 77 height 7
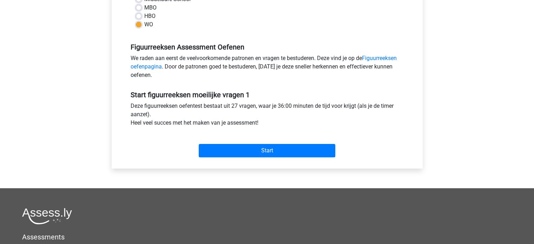
scroll to position [180, 0]
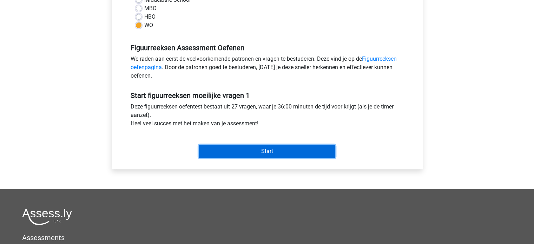
click at [275, 153] on input "Start" at bounding box center [267, 151] width 137 height 13
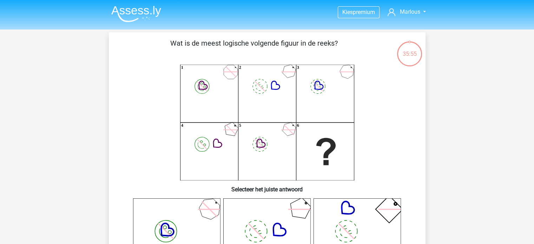
click at [122, 18] on img at bounding box center [136, 14] width 50 height 16
